Goal: Task Accomplishment & Management: Use online tool/utility

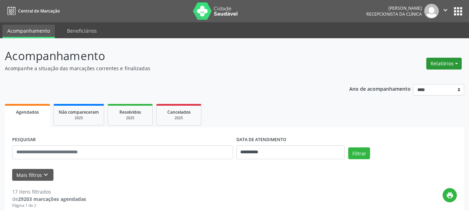
click at [429, 65] on button "Relatórios" at bounding box center [443, 64] width 35 height 12
click at [414, 79] on link "Agendamentos" at bounding box center [424, 79] width 75 height 10
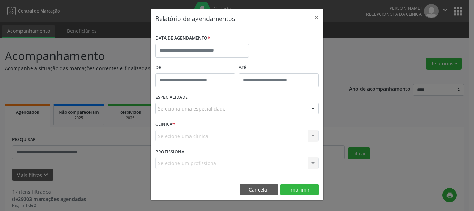
click at [205, 57] on div "DATA DE AGENDAMENTO *" at bounding box center [202, 47] width 97 height 29
click at [219, 48] on input "text" at bounding box center [202, 51] width 94 height 14
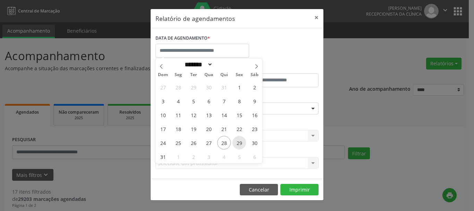
click at [235, 144] on span "29" at bounding box center [239, 143] width 14 height 14
type input "**********"
click at [235, 144] on span "29" at bounding box center [239, 143] width 14 height 14
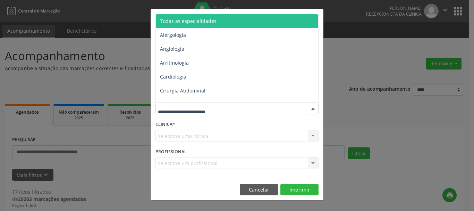
click at [213, 113] on input "text" at bounding box center [231, 112] width 146 height 14
click at [202, 15] on span "Todas as especialidades" at bounding box center [237, 21] width 163 height 14
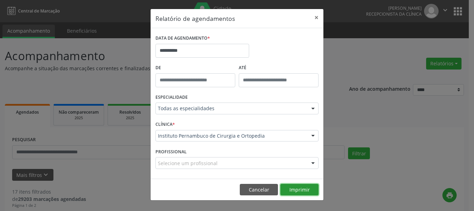
click at [297, 191] on button "Imprimir" at bounding box center [299, 189] width 38 height 12
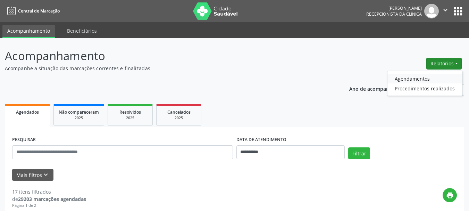
click at [423, 78] on link "Agendamentos" at bounding box center [424, 79] width 75 height 10
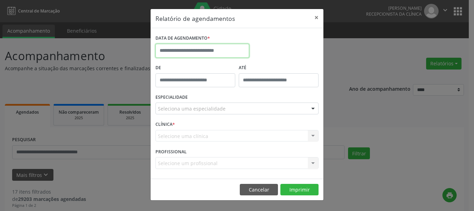
click at [200, 48] on input "text" at bounding box center [202, 51] width 94 height 14
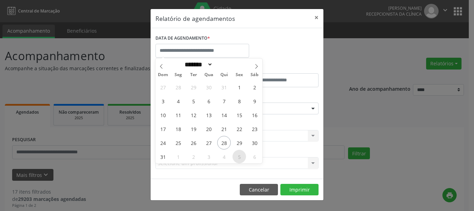
click at [241, 155] on span "5" at bounding box center [239, 156] width 14 height 14
type input "**********"
click at [241, 155] on span "5" at bounding box center [239, 156] width 14 height 14
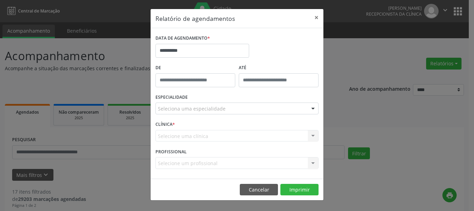
click at [238, 106] on div "Seleciona uma especialidade" at bounding box center [236, 108] width 163 height 12
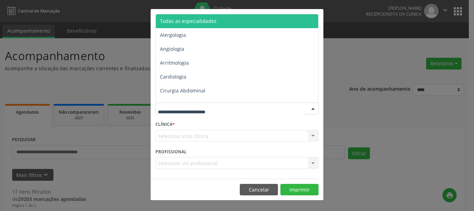
click at [192, 20] on span "Todas as especialidades" at bounding box center [188, 21] width 57 height 7
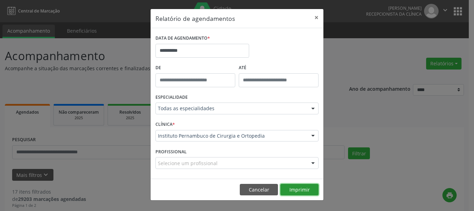
click at [296, 184] on button "Imprimir" at bounding box center [299, 189] width 38 height 12
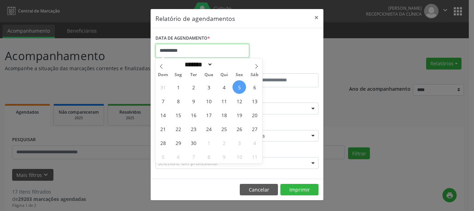
click at [225, 55] on input "**********" at bounding box center [202, 51] width 94 height 14
click at [238, 101] on span "12" at bounding box center [239, 101] width 14 height 14
type input "**********"
click at [238, 101] on span "12" at bounding box center [239, 101] width 14 height 14
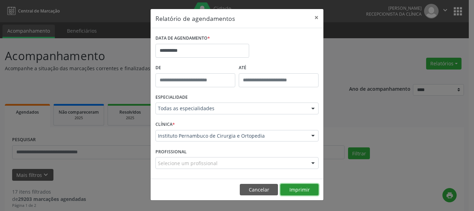
click at [300, 188] on button "Imprimir" at bounding box center [299, 189] width 38 height 12
